Goal: Task Accomplishment & Management: Manage account settings

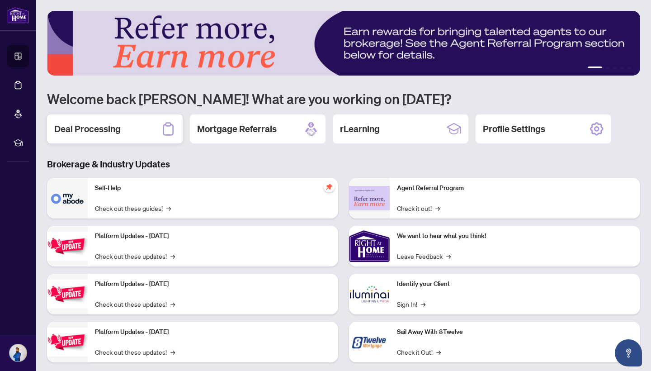
click at [108, 122] on div "Deal Processing" at bounding box center [115, 128] width 136 height 29
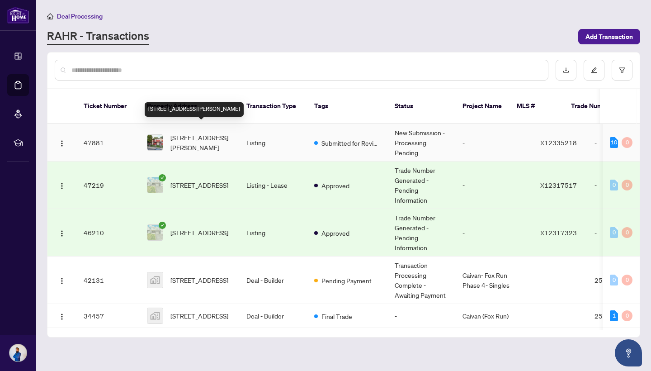
click at [199, 137] on span "[STREET_ADDRESS][PERSON_NAME]" at bounding box center [202, 143] width 62 height 20
